Goal: Task Accomplishment & Management: Use online tool/utility

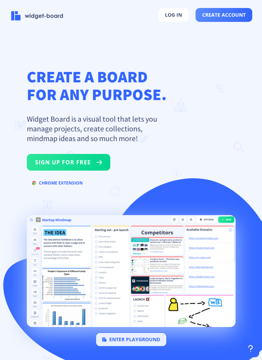
click at [157, 56] on div "CREATE A BOARD FOR ANY PURPOSE. Widget Board is a visual tool that lets you man…" at bounding box center [131, 201] width 262 height 302
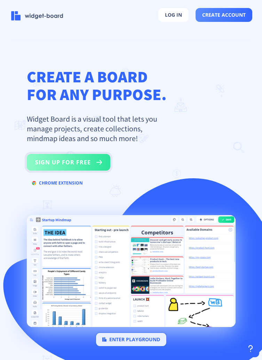
click at [80, 165] on button "sign up for free" at bounding box center [68, 162] width 83 height 17
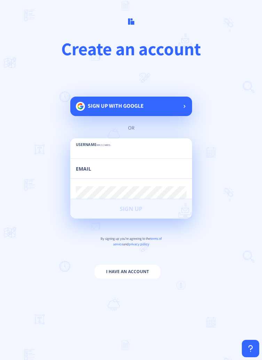
click at [142, 110] on span "Sign up with google" at bounding box center [116, 109] width 56 height 14
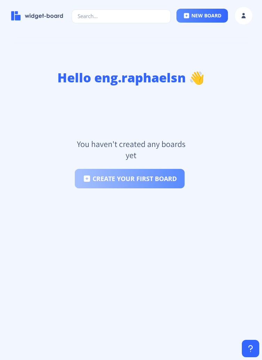
click at [127, 181] on button "create your first board" at bounding box center [130, 178] width 110 height 19
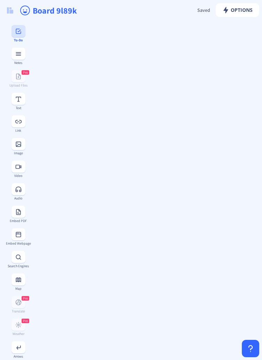
click at [23, 32] on button at bounding box center [18, 31] width 14 height 12
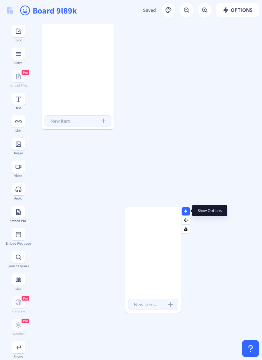
click at [185, 209] on icon at bounding box center [185, 211] width 3 height 4
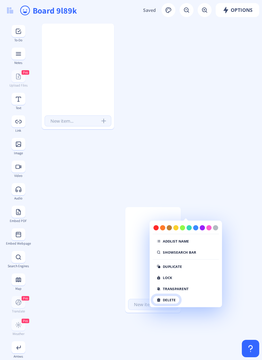
click at [176, 300] on button "delete" at bounding box center [165, 300] width 27 height 8
click at [174, 300] on button "click again" at bounding box center [170, 300] width 36 height 8
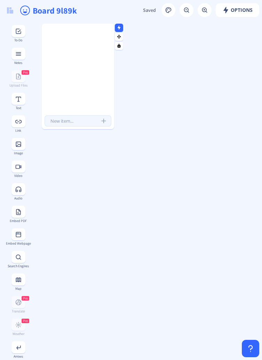
click at [117, 26] on rect at bounding box center [119, 27] width 5 height 5
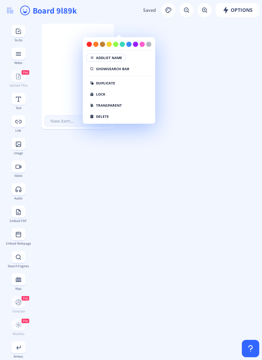
click at [116, 58] on button "Add list name" at bounding box center [106, 57] width 40 height 8
click at [111, 67] on button "Show search bar" at bounding box center [109, 69] width 47 height 8
click at [99, 94] on button "lock" at bounding box center [97, 94] width 23 height 8
click at [61, 93] on div at bounding box center [78, 83] width 72 height 60
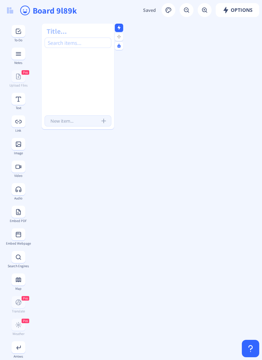
click at [85, 121] on input "text" at bounding box center [77, 120] width 67 height 11
click at [66, 127] on nb-form-field at bounding box center [78, 121] width 72 height 14
click at [60, 122] on input "text" at bounding box center [77, 120] width 67 height 11
type input "compraBatata <"
click at [102, 121] on rect "submit" at bounding box center [103, 120] width 7 height 7
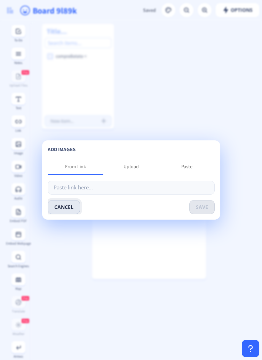
click at [61, 208] on button "cancel" at bounding box center [64, 207] width 32 height 14
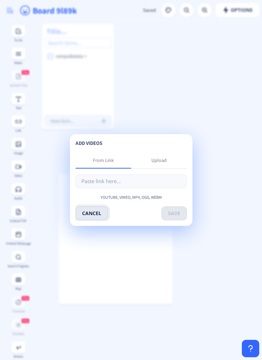
click at [85, 215] on button "cancel" at bounding box center [91, 213] width 32 height 14
